Goal: Transaction & Acquisition: Obtain resource

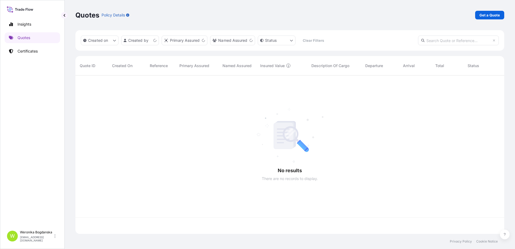
scroll to position [157, 425]
click at [493, 14] on p "Get a Quote" at bounding box center [490, 14] width 20 height 5
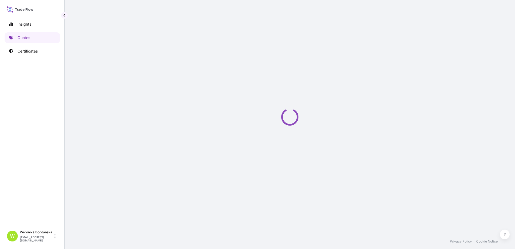
select select "Sea"
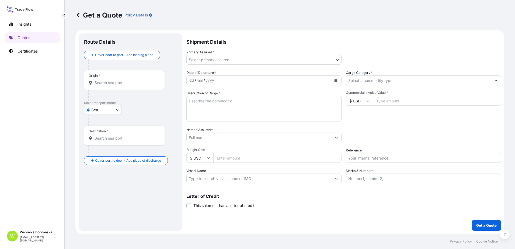
click at [126, 84] on input "Origin *" at bounding box center [127, 82] width 64 height 5
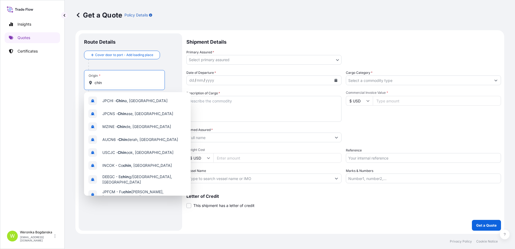
type input "chin"
click at [335, 214] on div "Shipment Details Primary Assured * Select primary assured Ligentia Sp. z o.o. L…" at bounding box center [344, 131] width 315 height 197
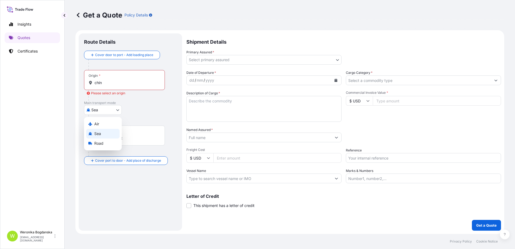
click at [105, 109] on body "0 options available. 10 options available. Insights Quotes Certificates W Weron…" at bounding box center [257, 124] width 515 height 249
click at [102, 142] on span "Road" at bounding box center [98, 143] width 9 height 5
select select "Road"
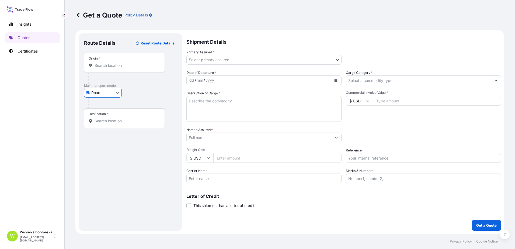
click at [125, 60] on div "Origin *" at bounding box center [124, 63] width 81 height 20
click at [125, 63] on input "Origin *" at bounding box center [127, 65] width 64 height 5
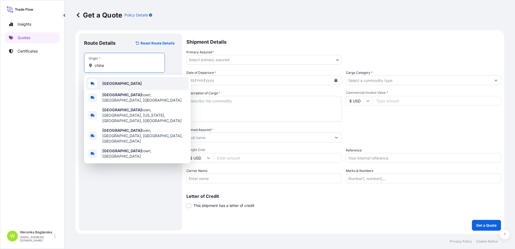
click at [125, 85] on div "[GEOGRAPHIC_DATA]" at bounding box center [137, 83] width 102 height 13
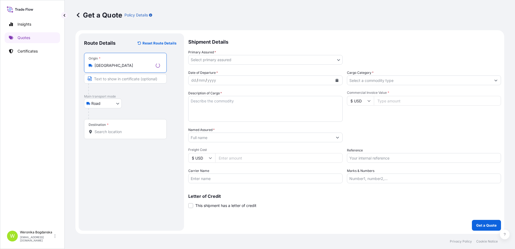
type input "[GEOGRAPHIC_DATA]"
click at [127, 128] on div "Destination *" at bounding box center [125, 129] width 83 height 20
click at [127, 129] on input "Destination *" at bounding box center [127, 131] width 65 height 5
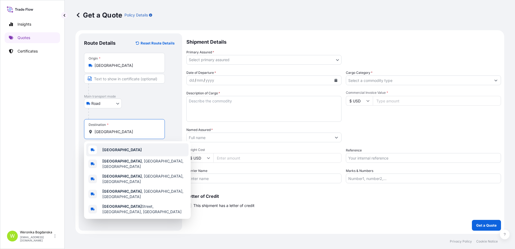
click at [130, 153] on div "[GEOGRAPHIC_DATA]" at bounding box center [137, 149] width 102 height 13
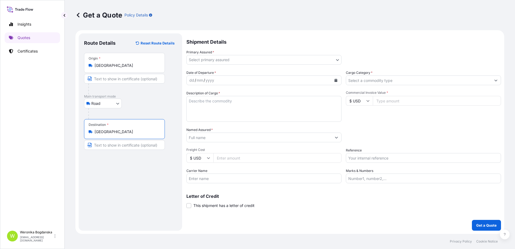
type input "[GEOGRAPHIC_DATA]"
click at [331, 63] on body "Insights Quotes Certificates W Weronika Bogdanska weronika.bogdanska@ligentia.g…" at bounding box center [257, 124] width 515 height 249
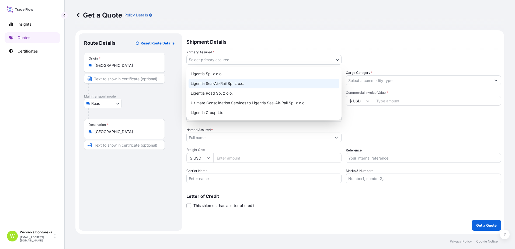
click at [246, 84] on div "Ligentia Sea-Air-Rail Sp. z o.o." at bounding box center [264, 84] width 151 height 10
select select "31440"
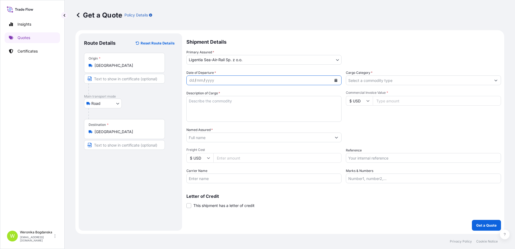
click at [333, 82] on button "Calendar" at bounding box center [336, 80] width 9 height 9
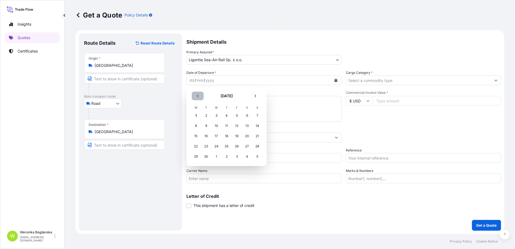
click at [195, 96] on button "Previous" at bounding box center [198, 96] width 12 height 9
click at [233, 148] on div "22" at bounding box center [237, 147] width 10 height 10
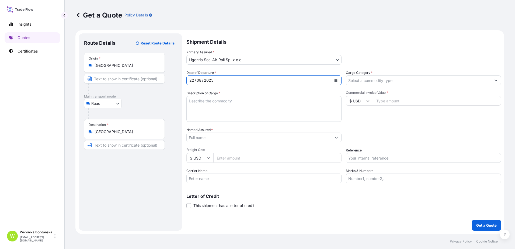
click at [406, 80] on input "Cargo Category *" at bounding box center [418, 80] width 145 height 10
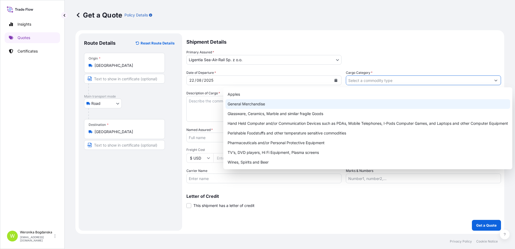
click at [255, 104] on div "General Merchandise" at bounding box center [368, 104] width 285 height 10
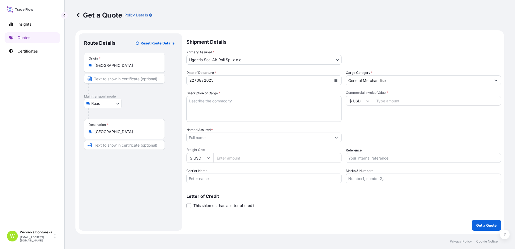
type input "Glassware, Ceramics, Marble and similar fragile Goods"
click at [220, 108] on textarea "Description of Cargo *" at bounding box center [264, 109] width 155 height 26
type textarea "LCL"
click at [418, 84] on input "Glassware, Ceramics, Marble and similar fragile Goods" at bounding box center [418, 80] width 145 height 10
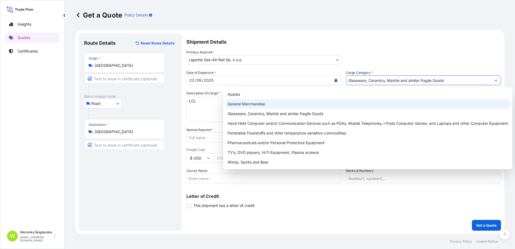
click at [304, 105] on div "General Merchandise" at bounding box center [368, 104] width 285 height 10
type input "General Merchandise"
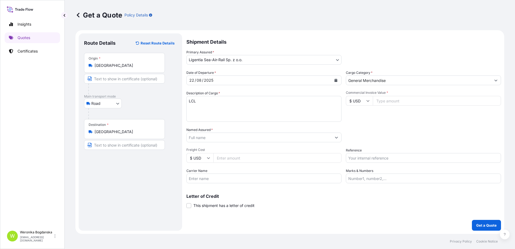
click at [188, 107] on textarea "LCL" at bounding box center [264, 109] width 155 height 26
click at [187, 108] on textarea "LCL" at bounding box center [264, 109] width 155 height 26
drag, startPoint x: 204, startPoint y: 108, endPoint x: 201, endPoint y: 107, distance: 3.3
click at [202, 108] on textarea "LCL" at bounding box center [264, 109] width 155 height 26
paste textarea "DEWATERING MACHINE"
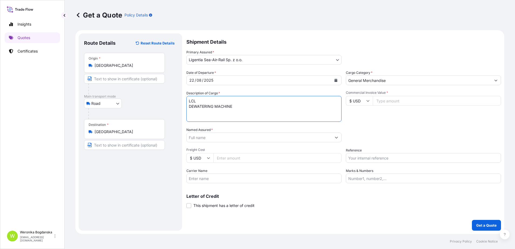
click at [226, 114] on textarea "LCL DEWATERING MACHINE" at bounding box center [264, 109] width 155 height 26
paste textarea "HTXU9001107"
type textarea "LCL DEWATERING MACHINE HTXU9001107 40HC; 769 KGS; 2,98 CBM; 1 CASE"
click at [403, 103] on input "Commercial Invoice Value *" at bounding box center [437, 101] width 128 height 10
type input "7600"
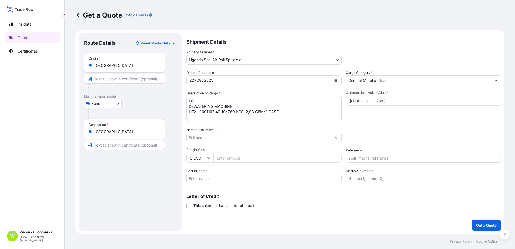
click at [222, 137] on input "Named Assured *" at bounding box center [259, 138] width 145 height 10
click at [201, 140] on input "Named Assured *" at bounding box center [259, 138] width 145 height 10
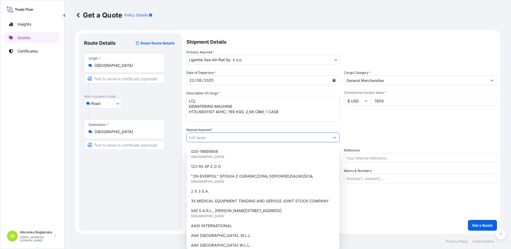
paste input "K&K RECYKLING SYSTEM SP. Z O.O."
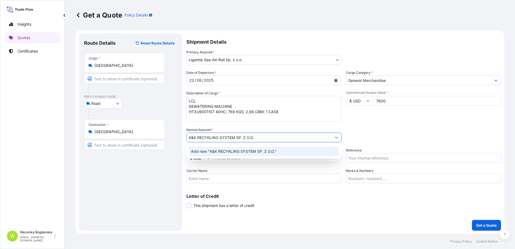
click at [227, 150] on span "Add new "K&K RECYKLING SYSTEM SP. Z O.O."" at bounding box center [234, 151] width 86 height 5
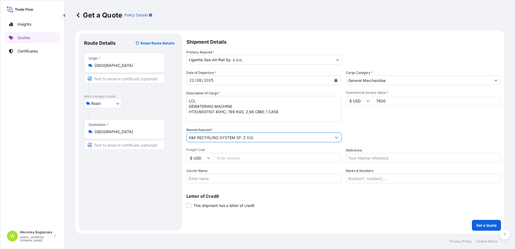
type input "K&K RECYKLING SYSTEM SP. Z O.O."
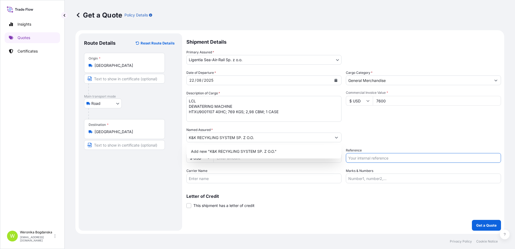
click at [387, 162] on input "Reference" at bounding box center [423, 158] width 155 height 10
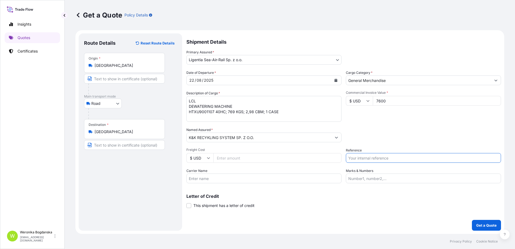
paste input "S02026887"
type input "S02026887 LCL"
click at [486, 225] on p "Get a Quote" at bounding box center [487, 225] width 20 height 5
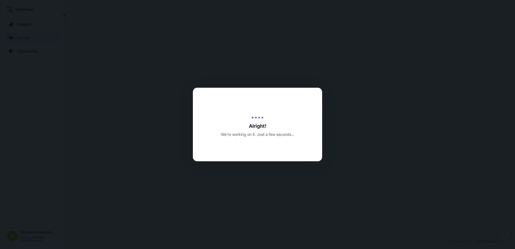
select select "Road"
select select "31440"
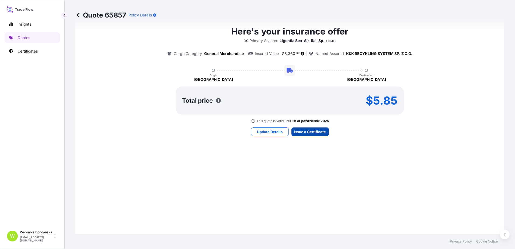
click at [298, 126] on div "Here's your insurance offer Primary Assured Ligentia Sea-Air-Rail Sp. z o.o. Ca…" at bounding box center [290, 81] width 414 height 308
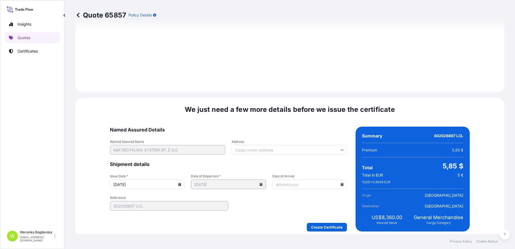
scroll to position [615, 0]
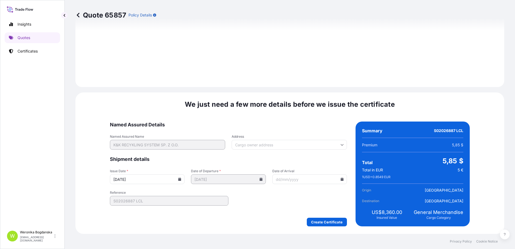
click at [336, 227] on div "We just need a few more details before we issue the certificate Named Assured D…" at bounding box center [289, 163] width 429 height 142
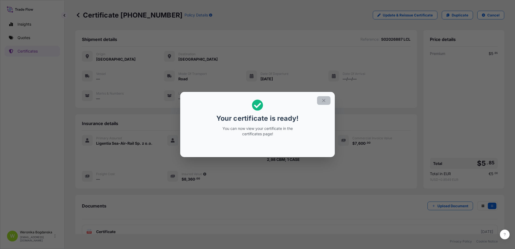
click at [322, 104] on button "button" at bounding box center [323, 100] width 13 height 9
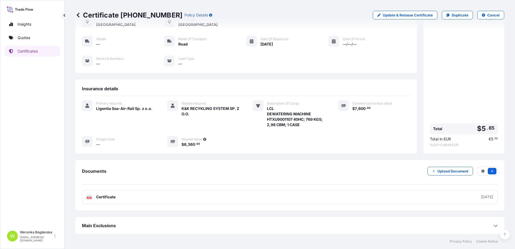
scroll to position [35, 0]
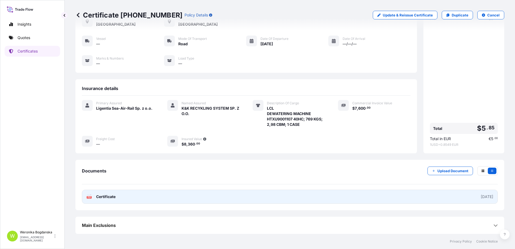
click at [294, 196] on link "PDF Certificate [DATE]" at bounding box center [290, 197] width 416 height 14
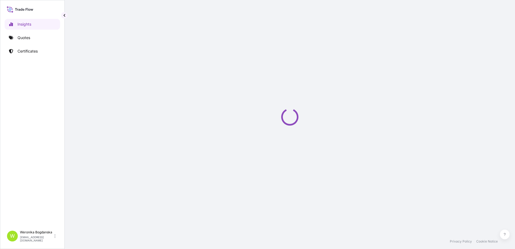
select select "2025"
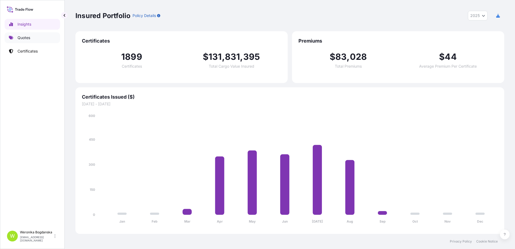
click at [27, 37] on p "Quotes" at bounding box center [24, 37] width 13 height 5
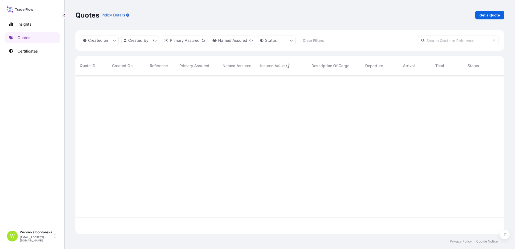
scroll to position [157, 425]
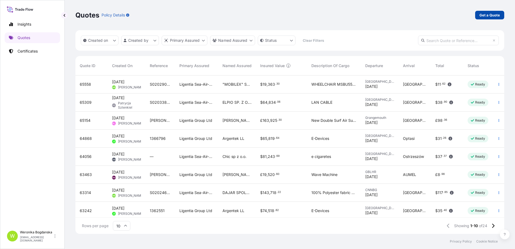
click at [489, 17] on p "Get a Quote" at bounding box center [490, 14] width 20 height 5
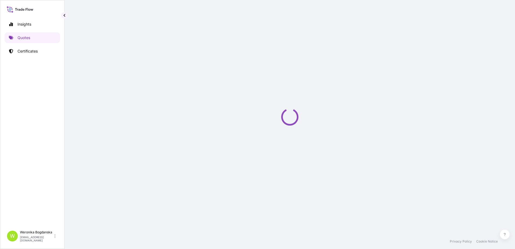
select select "Sea"
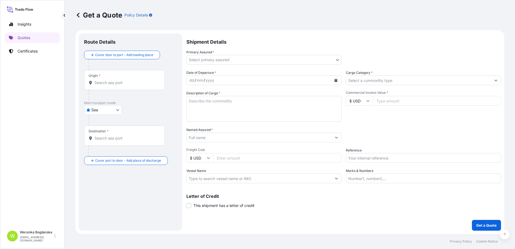
click at [111, 80] on input "Origin *" at bounding box center [127, 82] width 64 height 5
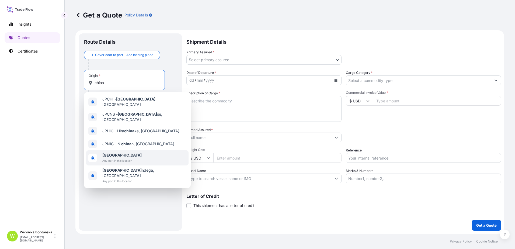
click at [119, 153] on span "[GEOGRAPHIC_DATA]" at bounding box center [121, 155] width 39 height 5
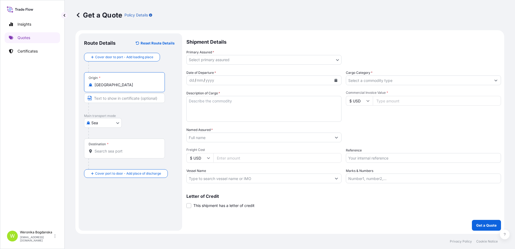
type input "[GEOGRAPHIC_DATA]"
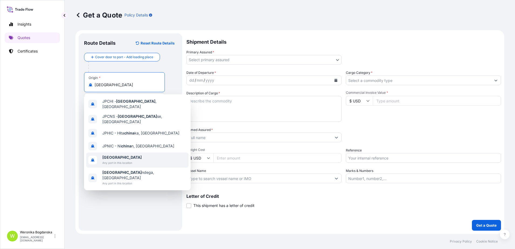
click at [121, 155] on span "[GEOGRAPHIC_DATA]" at bounding box center [121, 157] width 39 height 5
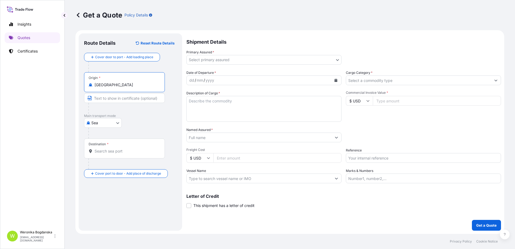
click at [118, 154] on div "Destination *" at bounding box center [124, 149] width 81 height 20
click at [118, 154] on input "Destination *" at bounding box center [127, 151] width 64 height 5
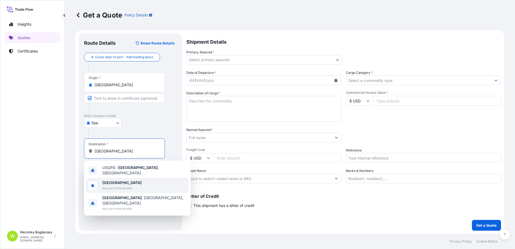
click at [122, 186] on span "Any port in this location" at bounding box center [121, 187] width 39 height 5
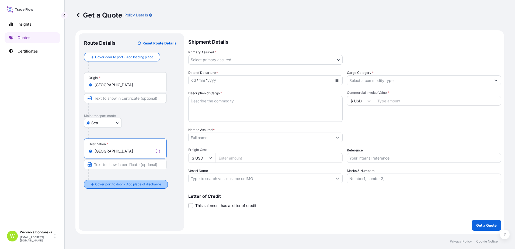
type input "[GEOGRAPHIC_DATA]"
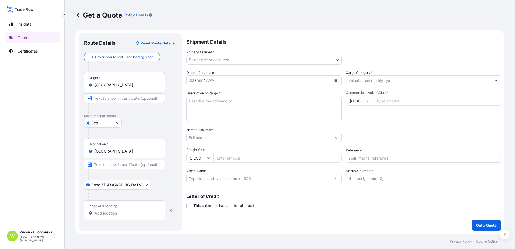
click at [112, 220] on div "Place of Discharge" at bounding box center [124, 211] width 81 height 20
click at [112, 216] on input "Place of Discharge" at bounding box center [127, 213] width 64 height 5
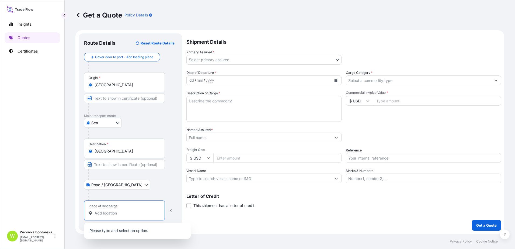
click at [112, 211] on input "Place of Discharge" at bounding box center [127, 213] width 64 height 5
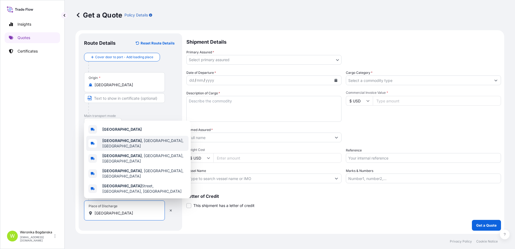
click at [120, 136] on div "[GEOGRAPHIC_DATA]" at bounding box center [137, 129] width 102 height 13
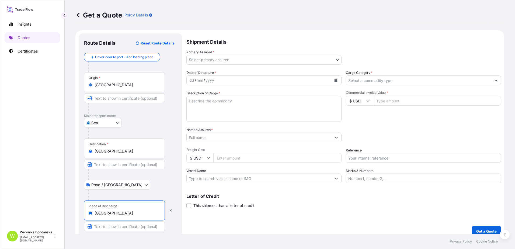
type input "[GEOGRAPHIC_DATA]"
click at [266, 57] on body "3 options available. 0 options available. 5 options available. Insights Quotes …" at bounding box center [257, 124] width 515 height 249
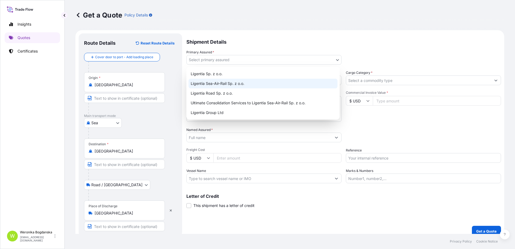
click at [237, 85] on div "Ligentia Sea-Air-Rail Sp. z o.o." at bounding box center [263, 84] width 149 height 10
select select "31440"
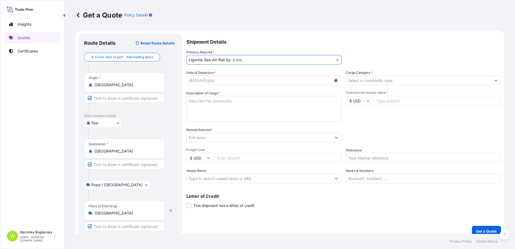
click at [335, 81] on icon "Calendar" at bounding box center [336, 80] width 3 height 3
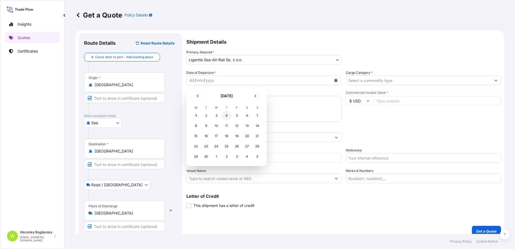
click at [225, 116] on div "4" at bounding box center [227, 116] width 10 height 10
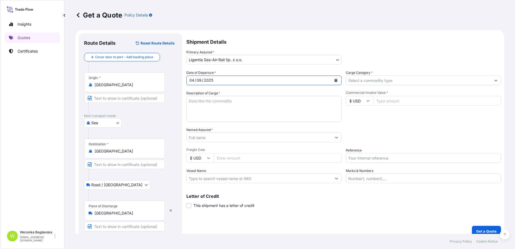
click at [409, 75] on div at bounding box center [423, 80] width 155 height 10
click at [377, 80] on input "Cargo Category *" at bounding box center [418, 80] width 145 height 10
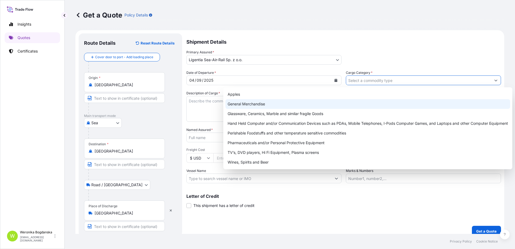
click at [315, 103] on div "General Merchandise" at bounding box center [368, 104] width 285 height 10
type input "General Merchandise"
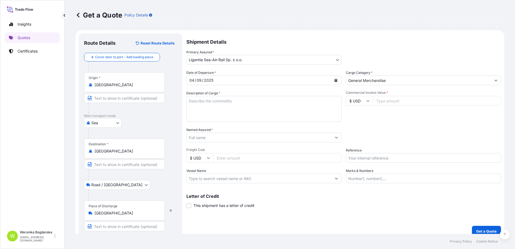
click at [332, 226] on div "Shipment Details Primary Assured * Ligentia Sea-Air-Rail Sp. z o.o. Ligentia Sp…" at bounding box center [344, 134] width 315 height 203
click at [219, 104] on textarea "Description of Cargo *" at bounding box center [264, 109] width 155 height 26
paste textarea "CHILDREN TOYS"
click at [221, 112] on textarea "CHILDREN TOYS" at bounding box center [264, 109] width 155 height 26
paste textarea "TCNU1656848 M5703327 40HC 7785.00 KG 65.912 M3 1721 CTN"
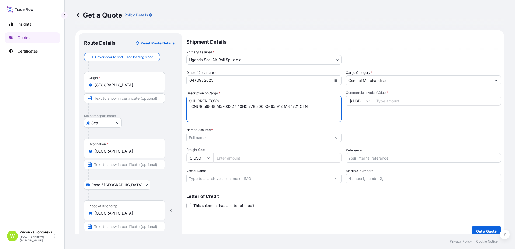
type textarea "CHILDREN TOYS TCNU1656848 M5703327 40HC 7785.00 KG 65.912 M3 1721 CTN"
click at [407, 99] on input "Commercial Invoice Value *" at bounding box center [437, 101] width 128 height 10
type input "57473.52"
click at [238, 141] on input "Named Assured *" at bounding box center [259, 138] width 145 height 10
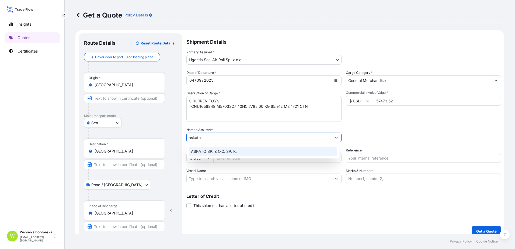
click at [224, 154] on div "ASKATO SP. Z O.O. SP. K." at bounding box center [263, 152] width 149 height 10
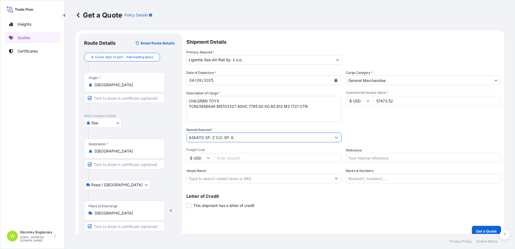
type input "ASKATO SP. Z O.O. SP. K."
click at [377, 156] on input "Reference" at bounding box center [423, 158] width 155 height 10
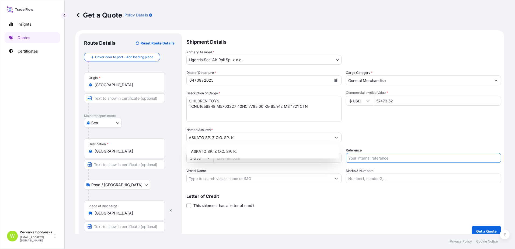
paste input "S02029456"
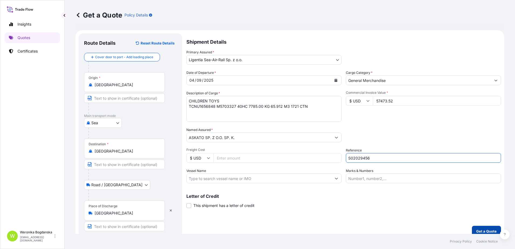
type input "S02029456"
click at [482, 226] on button "Get a Quote" at bounding box center [486, 231] width 29 height 11
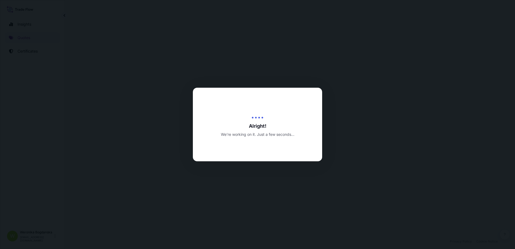
select select "Sea"
select select "Road / [GEOGRAPHIC_DATA]"
select select "31440"
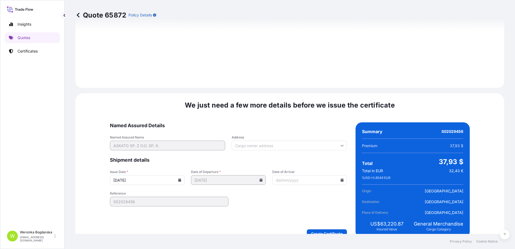
scroll to position [658, 0]
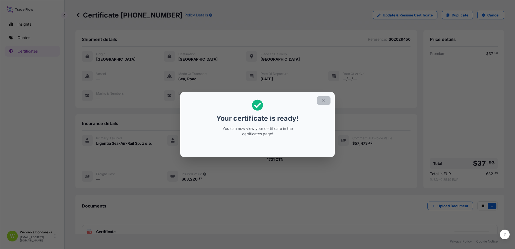
click at [324, 103] on icon "button" at bounding box center [324, 100] width 5 height 5
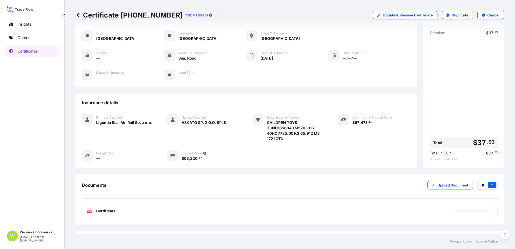
scroll to position [27, 0]
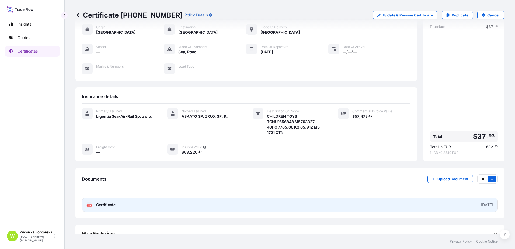
click at [216, 206] on link "PDF Certificate [DATE]" at bounding box center [290, 205] width 416 height 14
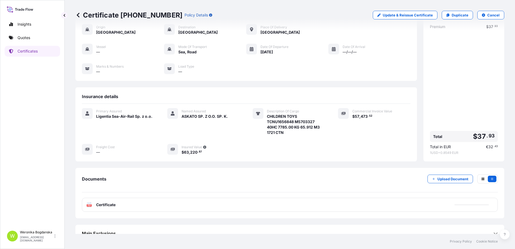
click at [37, 39] on link "Quotes" at bounding box center [33, 37] width 56 height 11
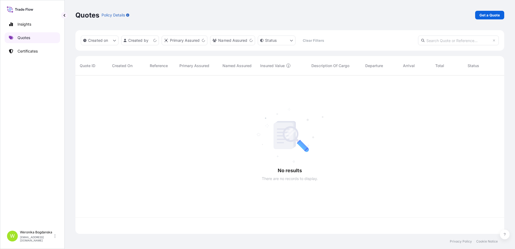
scroll to position [157, 425]
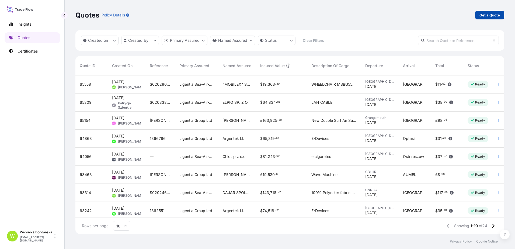
click at [492, 16] on p "Get a Quote" at bounding box center [490, 14] width 20 height 5
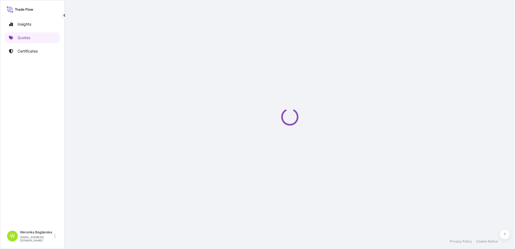
select select "Sea"
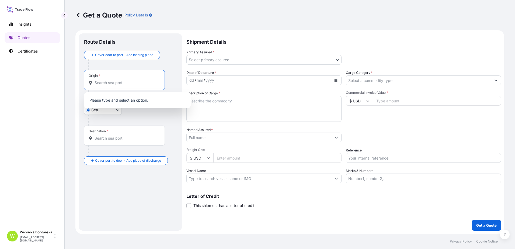
click at [105, 82] on input "Origin *" at bounding box center [127, 82] width 64 height 5
click at [120, 84] on input "Origin *" at bounding box center [127, 82] width 64 height 5
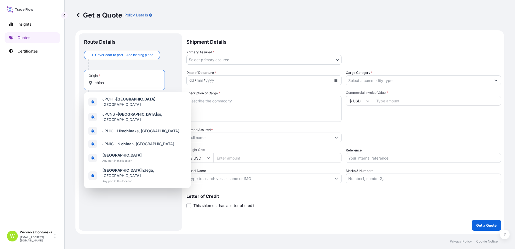
type input "china"
click at [175, 54] on div "Cover door to port - Add loading place" at bounding box center [130, 60] width 93 height 19
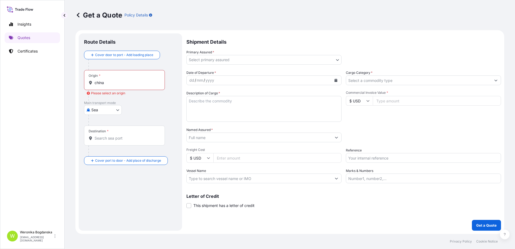
click at [102, 111] on body "6 options available. Insights Quotes Certificates W [PERSON_NAME] [EMAIL_ADDRES…" at bounding box center [257, 124] width 515 height 249
click at [104, 141] on div "Road" at bounding box center [102, 144] width 33 height 10
select select "Road"
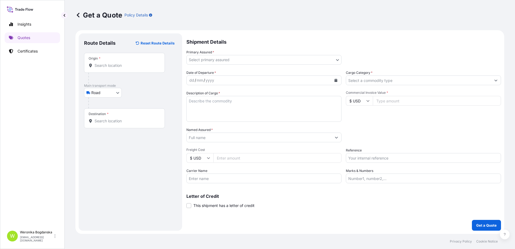
click at [120, 60] on div "Origin *" at bounding box center [124, 63] width 81 height 20
click at [120, 63] on input "Origin *" at bounding box center [127, 65] width 64 height 5
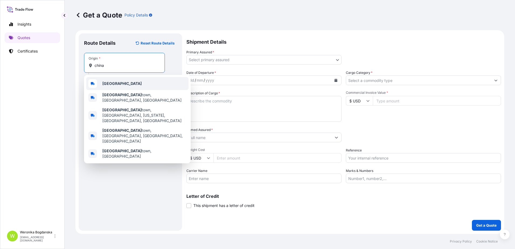
click at [115, 78] on div "[GEOGRAPHIC_DATA]" at bounding box center [137, 83] width 102 height 13
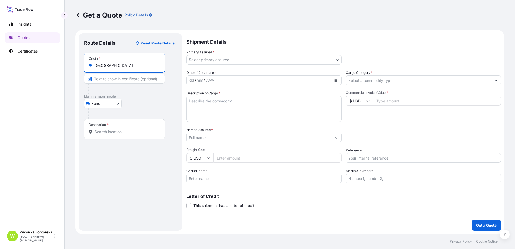
type input "[GEOGRAPHIC_DATA]"
click at [118, 129] on input "Destination *" at bounding box center [127, 131] width 64 height 5
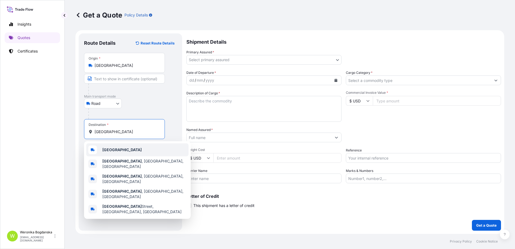
click at [123, 151] on div "[GEOGRAPHIC_DATA]" at bounding box center [137, 149] width 102 height 13
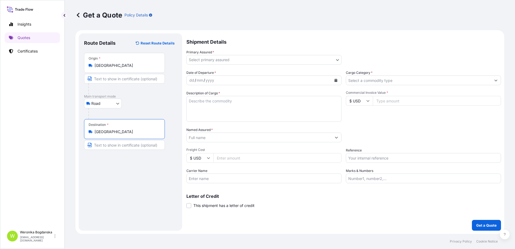
type input "[GEOGRAPHIC_DATA]"
click at [251, 58] on body "5 options available. 0 options available. 5 options available. Insights Quotes …" at bounding box center [257, 124] width 515 height 249
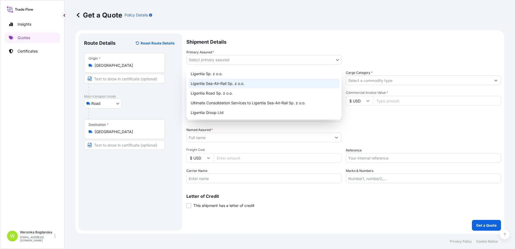
click at [231, 85] on div "Ligentia Sea-Air-Rail Sp. z o.o." at bounding box center [264, 84] width 151 height 10
select select "31440"
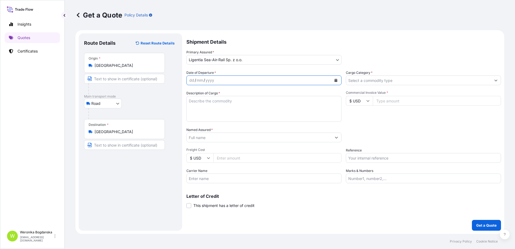
click at [336, 82] on icon "Calendar" at bounding box center [336, 80] width 3 height 3
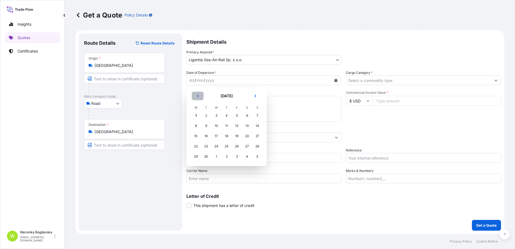
click at [196, 95] on icon "Previous" at bounding box center [197, 95] width 3 height 3
click at [236, 144] on div "22" at bounding box center [237, 147] width 10 height 10
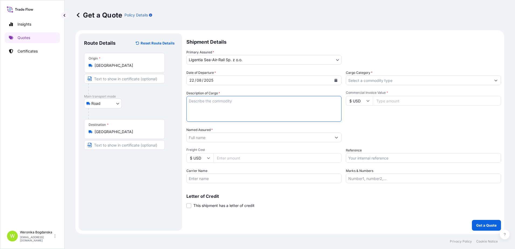
click at [245, 106] on textarea "Description of Cargo *" at bounding box center [264, 109] width 155 height 26
paste textarea "GLASS JAR"
click at [189, 102] on textarea "GLASS JAR" at bounding box center [264, 109] width 155 height 26
click at [191, 105] on textarea "GLASS JAR" at bounding box center [264, 109] width 155 height 26
paste textarea "HYJU1021326"
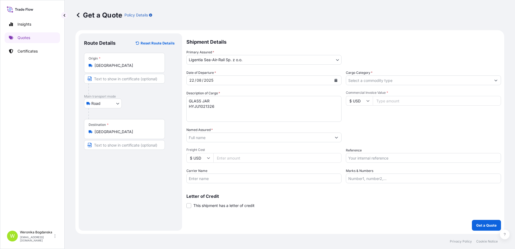
click at [231, 104] on textarea "GLASS JAR HYJU1021326" at bounding box center [264, 109] width 155 height 26
click at [263, 109] on textarea "GLASS JAR HYJU1021326" at bounding box center [264, 109] width 155 height 26
click at [207, 105] on textarea "GLASS JAR HYJU1021326 40HC; 10381,18 KGS; 50,07 CBM; 3338 CTN" at bounding box center [264, 109] width 155 height 26
click at [206, 105] on textarea "GLASS JAR HYJU1021326 40HC; 10381,18 KGS; 50,07 CBM; 3338 CTN" at bounding box center [264, 109] width 155 height 26
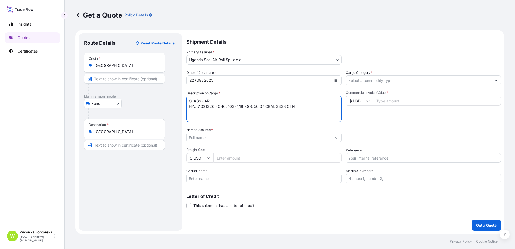
click at [202, 112] on textarea "GLASS JAR HYJU1021326 40HC; 10381,18 KGS; 50,07 CBM; 3338 CTN" at bounding box center [264, 109] width 155 height 26
paste textarea "HYJU1021326"
type textarea "GLASS JAR HYJU1021326 40HC; 10381,18 KGS; 50,07 CBM; 3338 CTN HYJU1021326 40HC;…"
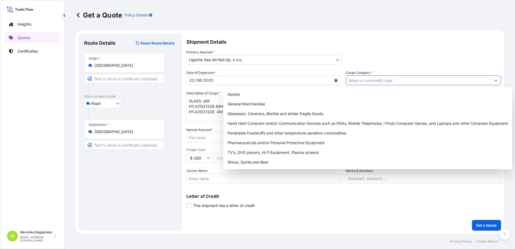
click at [387, 82] on input "Cargo Category *" at bounding box center [418, 80] width 145 height 10
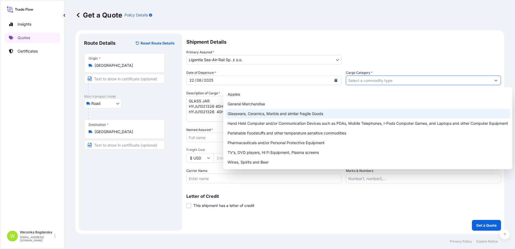
click at [267, 112] on div "Glassware, Ceramics, Marble and similar fragile Goods" at bounding box center [368, 114] width 285 height 10
type input "Glassware, Ceramics, Marble and similar fragile Goods"
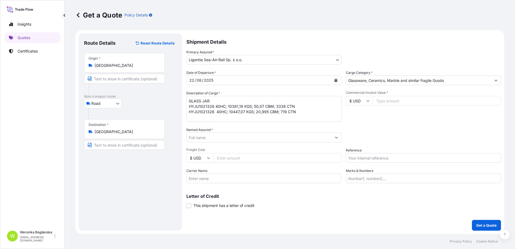
click at [413, 102] on input "Commercial Invoice Value *" at bounding box center [437, 101] width 128 height 10
click at [397, 102] on input "Commercial Invoice Value *" at bounding box center [437, 101] width 128 height 10
type input "27166.14"
click at [239, 160] on input "Freight Cost" at bounding box center [277, 158] width 128 height 10
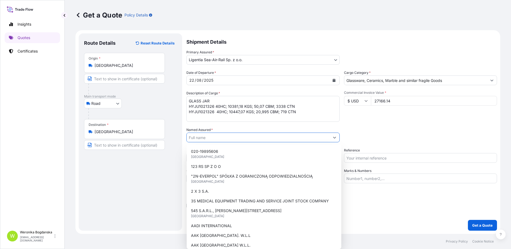
click at [237, 138] on input "Named Assured *" at bounding box center [258, 138] width 143 height 10
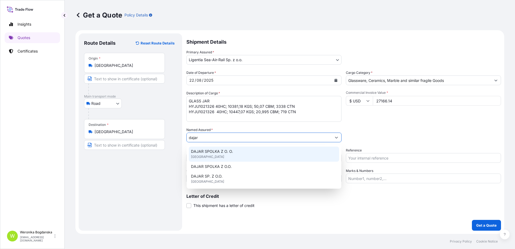
click at [232, 155] on div "DAJAR SPOLKA Z O. O. [GEOGRAPHIC_DATA]" at bounding box center [264, 154] width 150 height 15
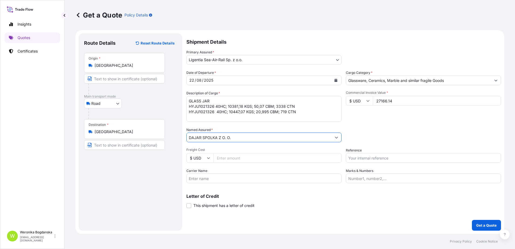
type input "DAJAR SPOLKA Z O. O."
click at [381, 155] on input "Reference" at bounding box center [423, 158] width 155 height 10
click at [249, 162] on input "Freight Cost" at bounding box center [277, 158] width 128 height 10
type input "6450"
click at [417, 162] on input "Reference" at bounding box center [423, 158] width 155 height 10
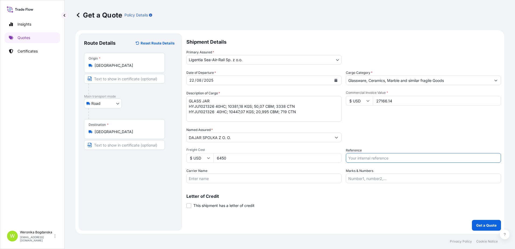
paste input "S02027869"
type input "S02027869"
click at [418, 143] on div "Date of Departure * [DATE] Cargo Category * Glassware, Ceramics, Marble and sim…" at bounding box center [344, 126] width 315 height 113
click at [482, 228] on button "Get a Quote" at bounding box center [486, 225] width 29 height 11
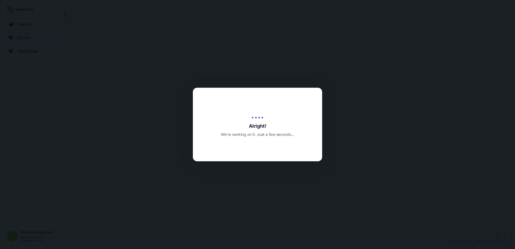
select select "Road"
select select "31440"
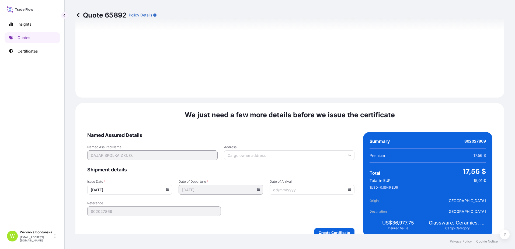
scroll to position [620, 0]
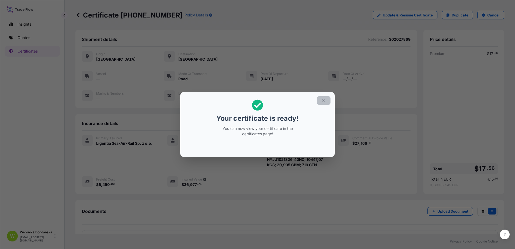
click at [323, 101] on icon "button" at bounding box center [324, 100] width 5 height 5
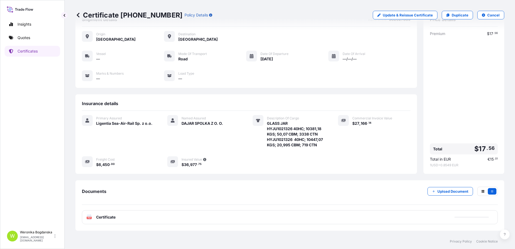
scroll to position [46, 0]
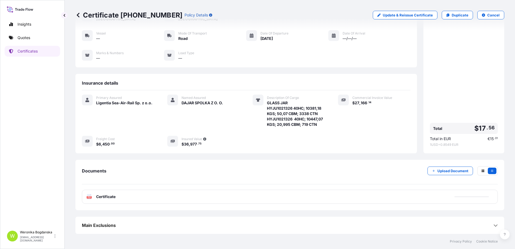
click at [374, 200] on div "PDF Certificate" at bounding box center [290, 197] width 416 height 14
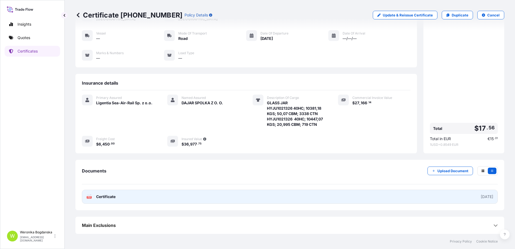
click at [364, 196] on link "PDF Certificate [DATE]" at bounding box center [290, 197] width 416 height 14
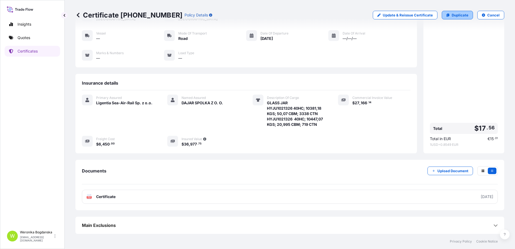
click at [452, 14] on p "Duplicate" at bounding box center [460, 14] width 17 height 5
select select "Road"
select select "31440"
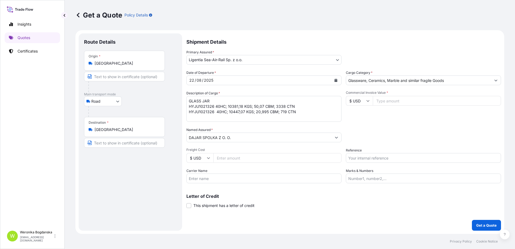
drag, startPoint x: 369, startPoint y: 140, endPoint x: 325, endPoint y: 129, distance: 45.6
click at [369, 140] on div "Packing Category Type to search a container mode Please select a primary mode o…" at bounding box center [423, 134] width 155 height 15
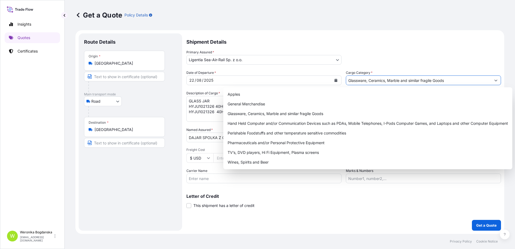
click at [396, 82] on input "Glassware, Ceramics, Marble and similar fragile Goods" at bounding box center [418, 80] width 145 height 10
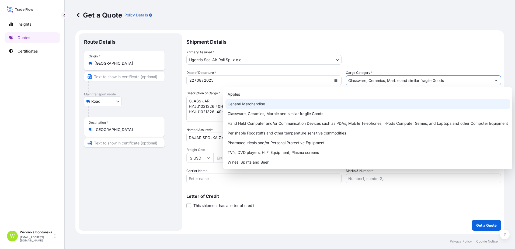
click at [315, 102] on div "General Merchandise" at bounding box center [368, 104] width 285 height 10
type input "General Merchandise"
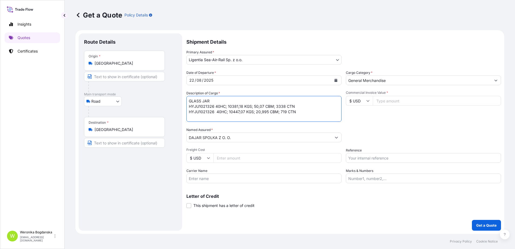
drag, startPoint x: 194, startPoint y: 118, endPoint x: 192, endPoint y: 81, distance: 36.7
click at [192, 82] on div "Date of Departure * [DATE] Cargo Category * General Merchandise Description of …" at bounding box center [344, 126] width 315 height 113
type textarea "GJU1021326 40HC; 10447,07 KGS; 20,995 CBM; 719 CTN"
drag, startPoint x: 308, startPoint y: 105, endPoint x: 118, endPoint y: 96, distance: 189.7
click at [118, 96] on form "Route Details Place of loading Road / [GEOGRAPHIC_DATA] / Inland Origin * [GEOG…" at bounding box center [289, 132] width 429 height 204
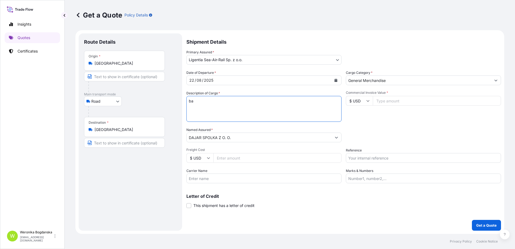
type textarea "b"
click at [220, 111] on textarea "GLASS JAR HYJU1021326 40HC; 10381,18 KGS; 50,07 CBM; 3338 CTN HYJU1021326 40HC;…" at bounding box center [264, 109] width 155 height 26
paste textarea "TIIU5816619"
type textarea "BAMBOO TRAY, BAMBOO TRAY SET TIIU5816619 40HC; 19108 KGS; 66,86 CBM; 3400 CTN"
click at [396, 98] on input "Commercial Invoice Value *" at bounding box center [437, 101] width 128 height 10
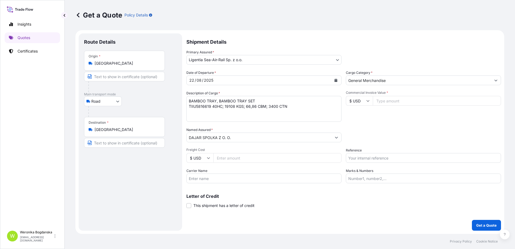
click at [387, 103] on input "Commercial Invoice Value *" at bounding box center [437, 101] width 128 height 10
type input "27166.14"
click at [377, 161] on input "Reference" at bounding box center [423, 158] width 155 height 10
drag, startPoint x: 388, startPoint y: 158, endPoint x: 382, endPoint y: 157, distance: 6.3
click at [388, 158] on input "Reference" at bounding box center [423, 158] width 155 height 10
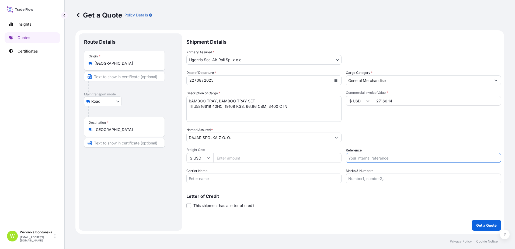
paste input "S02031552"
type input "S02031552"
click at [233, 159] on input "Freight Cost" at bounding box center [277, 158] width 128 height 10
type input "6450"
click at [487, 225] on p "Get a Quote" at bounding box center [487, 225] width 20 height 5
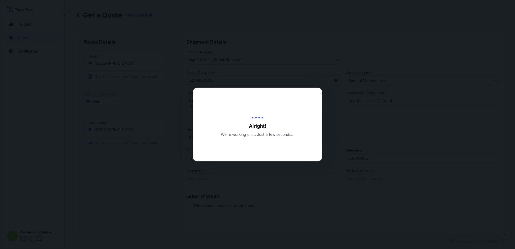
type input "[DATE]"
select select "Road"
select select "31440"
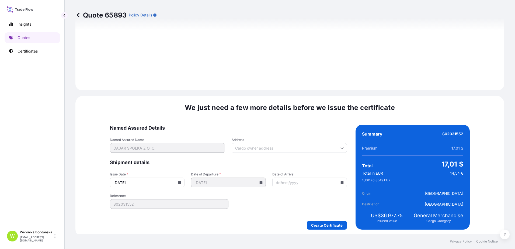
scroll to position [620, 0]
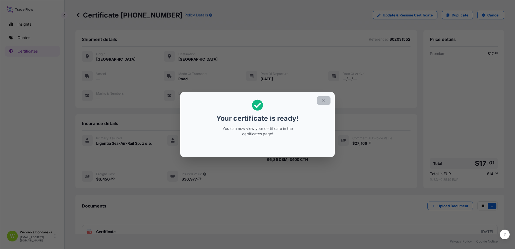
click at [325, 104] on button "button" at bounding box center [323, 100] width 13 height 9
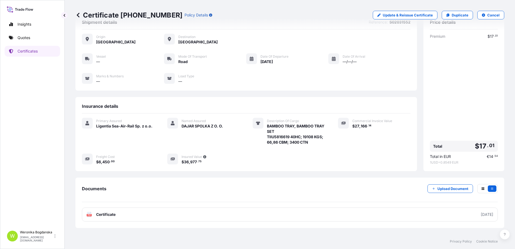
scroll to position [27, 0]
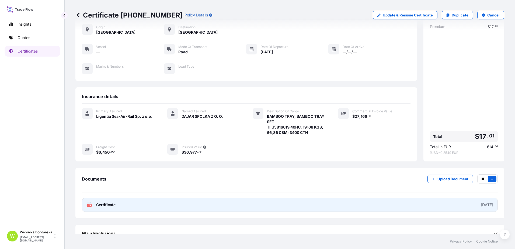
click at [415, 209] on link "PDF Certificate [DATE]" at bounding box center [290, 205] width 416 height 14
